Goal: Check status

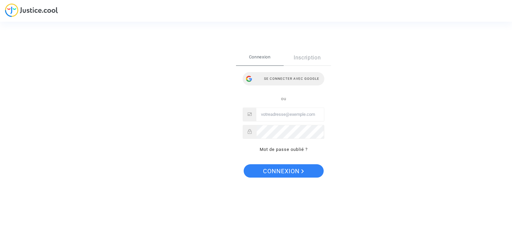
click at [275, 78] on div "Se connecter avec Google" at bounding box center [284, 78] width 82 height 13
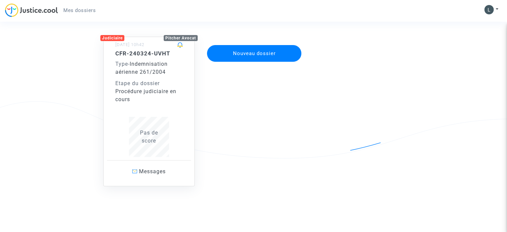
scroll to position [50, 0]
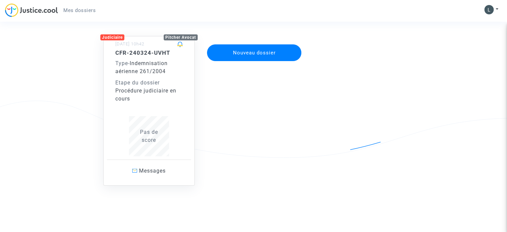
click at [153, 85] on div "Etape du dossier" at bounding box center [148, 83] width 67 height 8
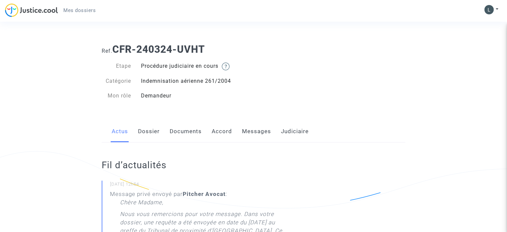
click at [284, 133] on link "Judiciaire" at bounding box center [295, 131] width 28 height 22
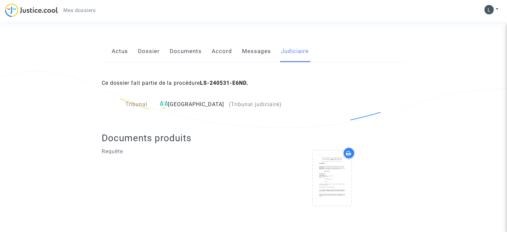
scroll to position [80, 0]
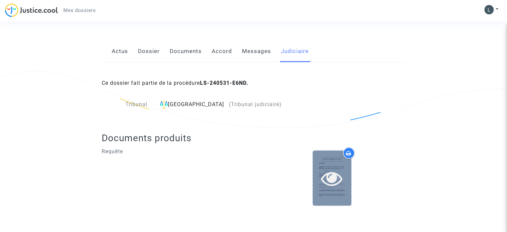
click at [326, 177] on icon at bounding box center [332, 177] width 22 height 21
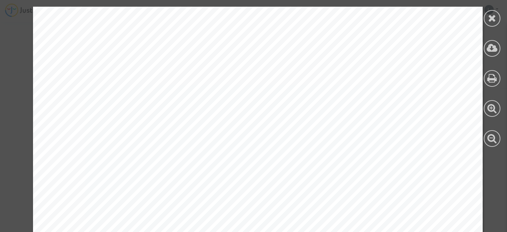
scroll to position [9232, 0]
click at [486, 21] on div at bounding box center [492, 18] width 17 height 17
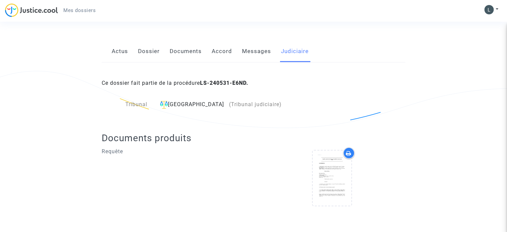
click at [253, 48] on link "Messages" at bounding box center [256, 51] width 29 height 22
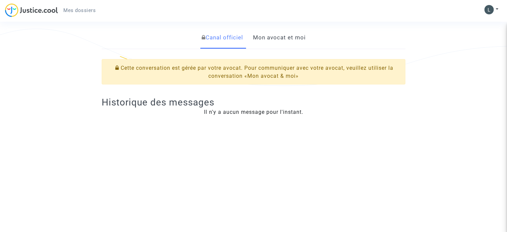
scroll to position [133, 0]
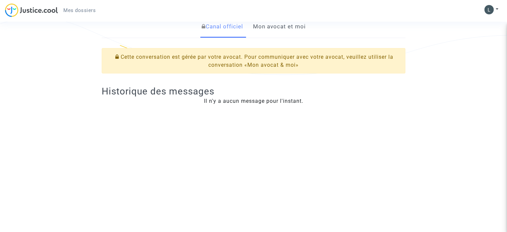
click at [264, 29] on link "Mon avocat et moi" at bounding box center [279, 27] width 53 height 22
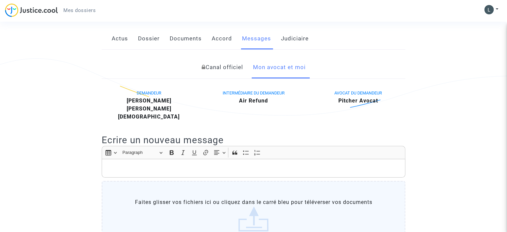
scroll to position [39, 0]
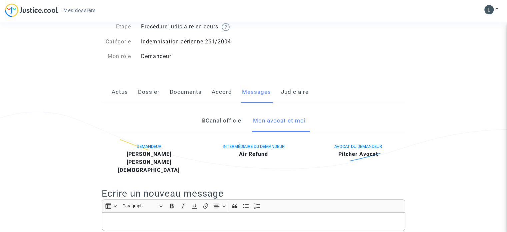
click at [222, 91] on link "Accord" at bounding box center [222, 92] width 20 height 22
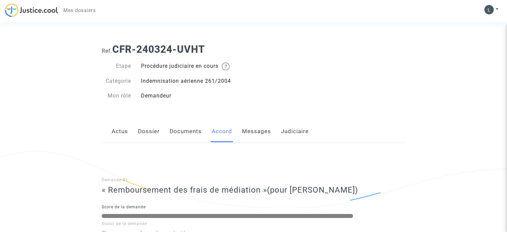
click at [173, 122] on link "Documents" at bounding box center [186, 131] width 32 height 22
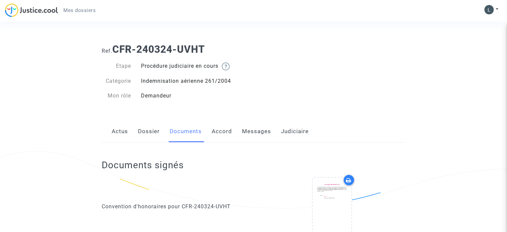
click at [153, 134] on link "Dossier" at bounding box center [149, 131] width 22 height 22
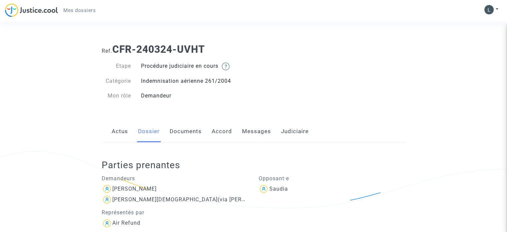
click at [124, 136] on link "Actus" at bounding box center [120, 131] width 16 height 22
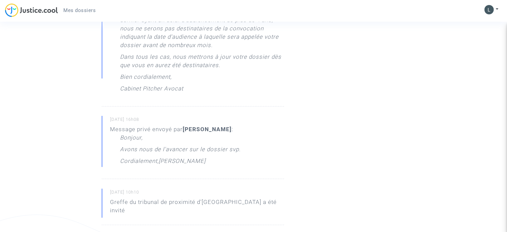
scroll to position [300, 0]
